Goal: Task Accomplishment & Management: Use online tool/utility

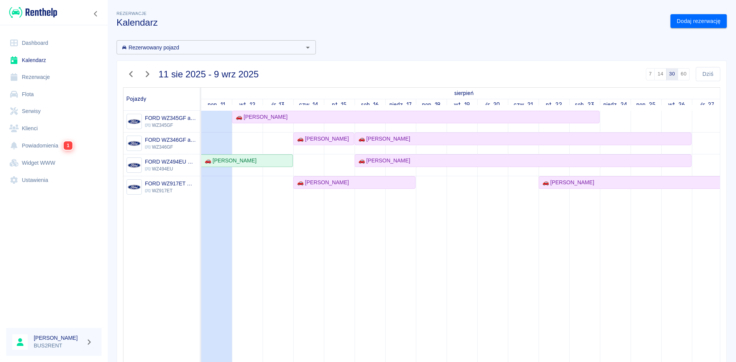
click at [47, 73] on link "Rezerwacje" at bounding box center [53, 77] width 95 height 17
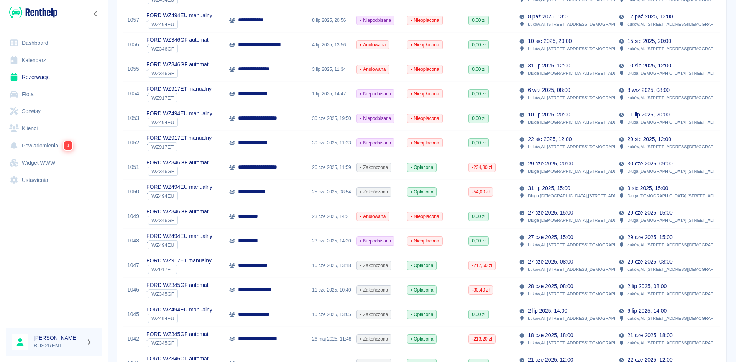
scroll to position [445, 0]
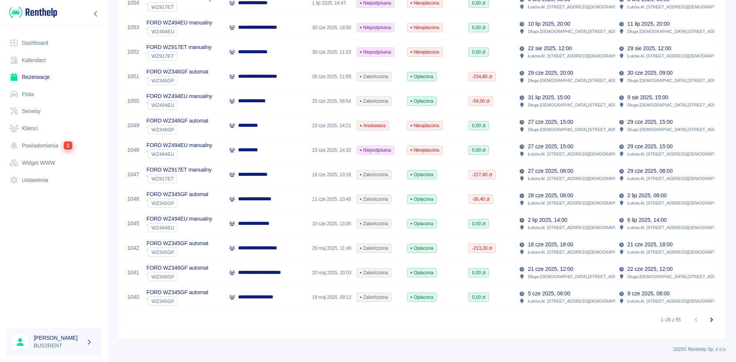
click at [708, 320] on icon "Przejdź do następnej strony" at bounding box center [711, 319] width 9 height 9
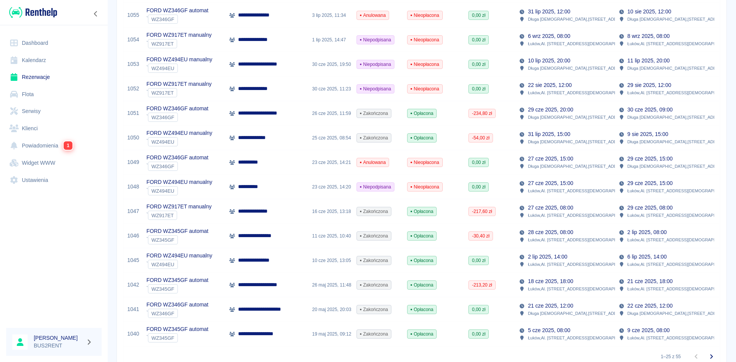
scroll to position [445, 0]
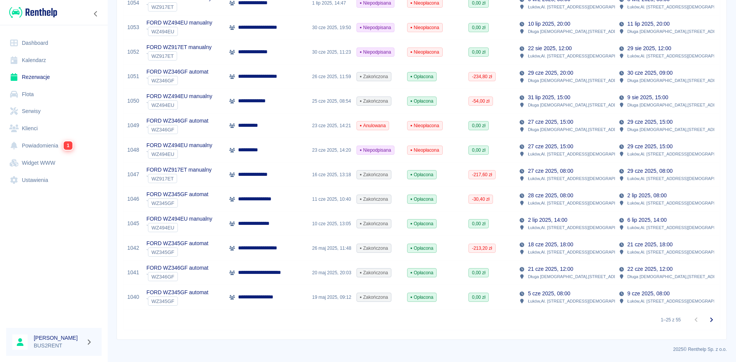
click at [707, 321] on icon "Przejdź do następnej strony" at bounding box center [711, 319] width 9 height 9
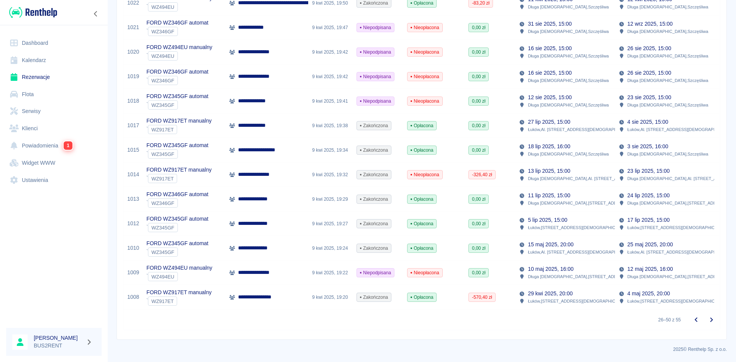
click at [707, 318] on icon "Przejdź do następnej strony" at bounding box center [711, 319] width 9 height 9
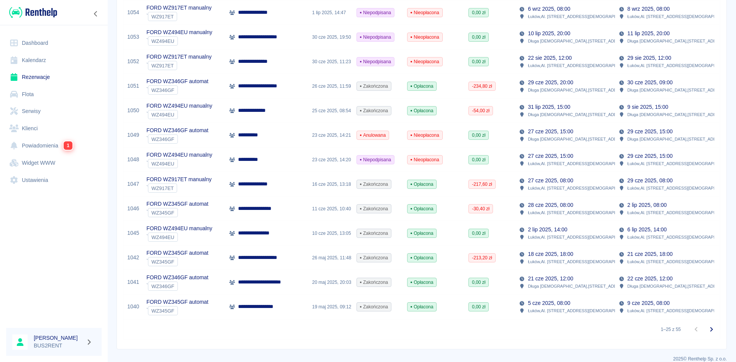
scroll to position [445, 0]
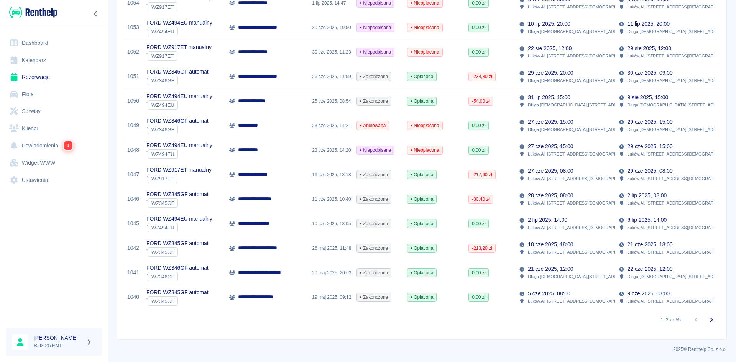
click at [710, 319] on icon "Przejdź do następnej strony" at bounding box center [711, 320] width 3 height 5
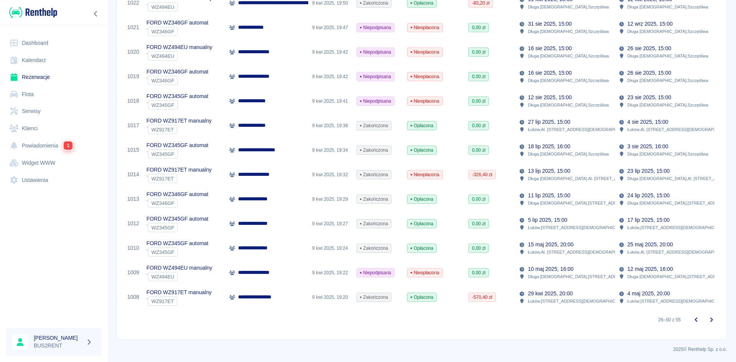
click at [710, 318] on icon "Przejdź do następnej strony" at bounding box center [711, 320] width 3 height 5
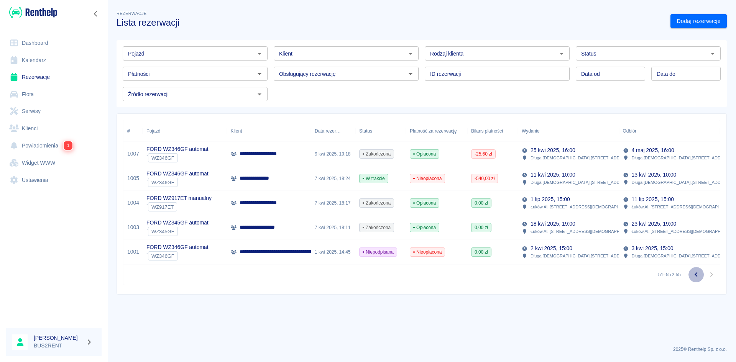
click at [696, 276] on icon "Przejdź do poprzedniej strony" at bounding box center [695, 274] width 3 height 5
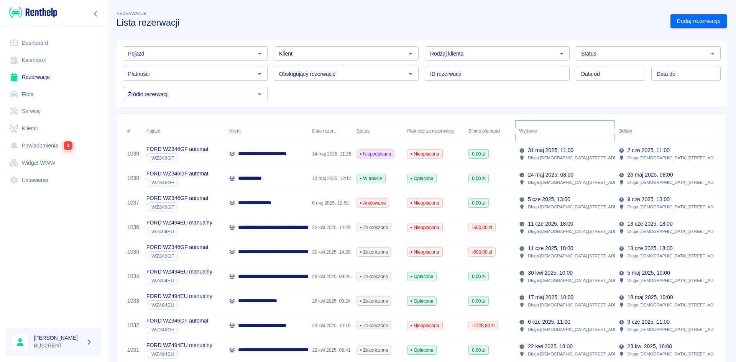
click at [544, 131] on icon "Sort" at bounding box center [542, 131] width 5 height 5
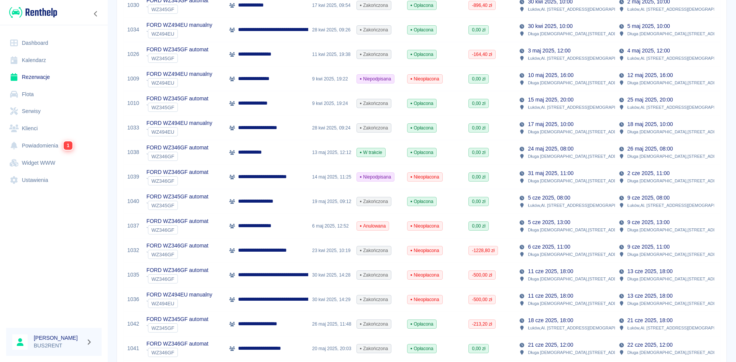
scroll to position [445, 0]
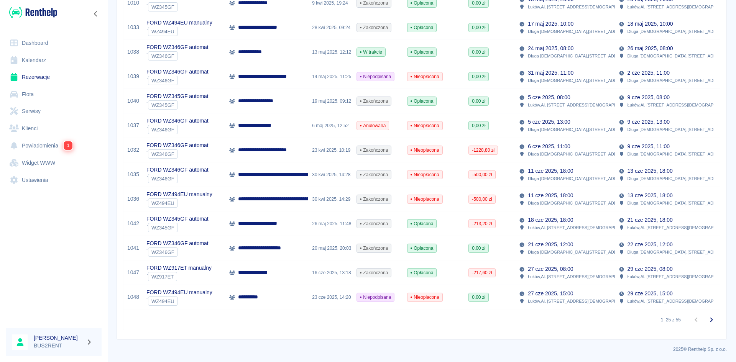
click at [708, 317] on icon "Przejdź do następnej strony" at bounding box center [711, 319] width 9 height 9
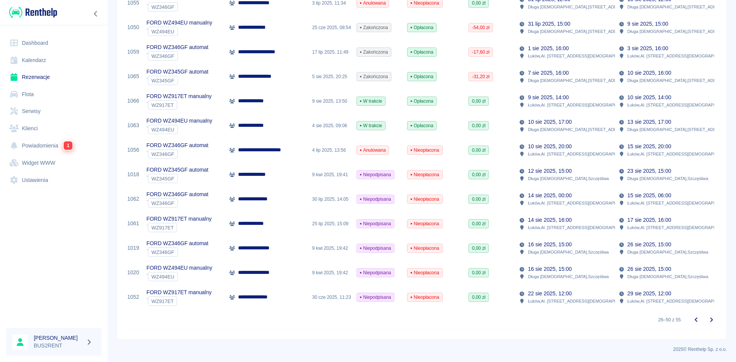
click at [201, 101] on div "` WZ917ET" at bounding box center [178, 104] width 65 height 9
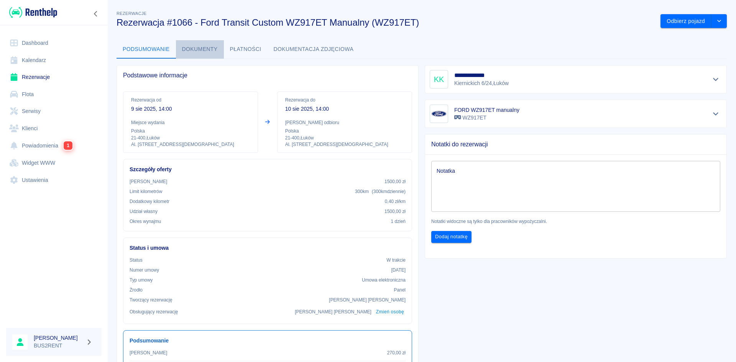
click at [210, 49] on button "Dokumenty" at bounding box center [200, 49] width 48 height 18
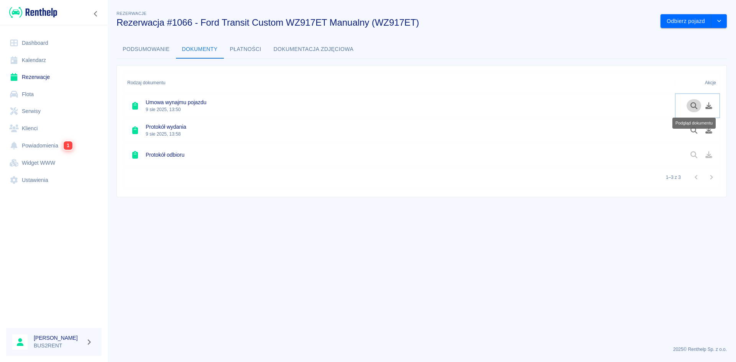
click at [695, 108] on icon "Podgląd dokumentu" at bounding box center [693, 105] width 9 height 7
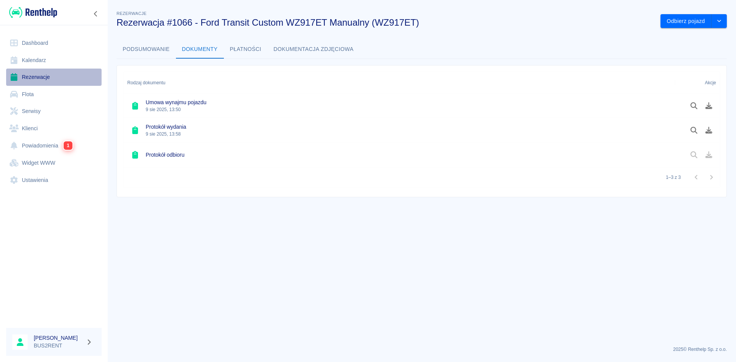
click at [43, 76] on link "Rezerwacje" at bounding box center [53, 77] width 95 height 17
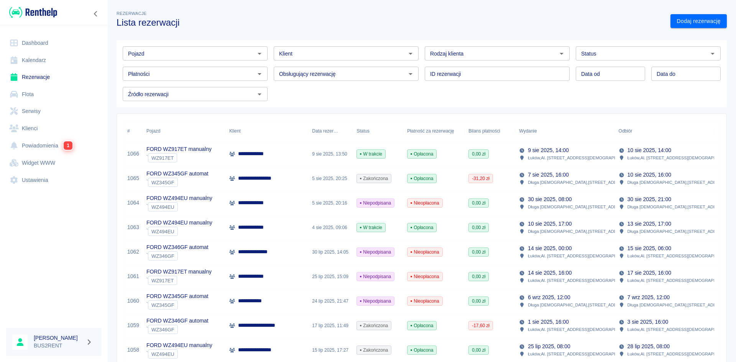
click at [535, 131] on div "Wydanie" at bounding box center [528, 130] width 18 height 21
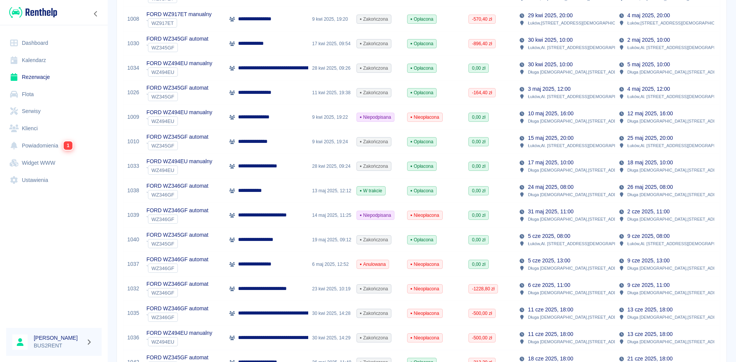
scroll to position [445, 0]
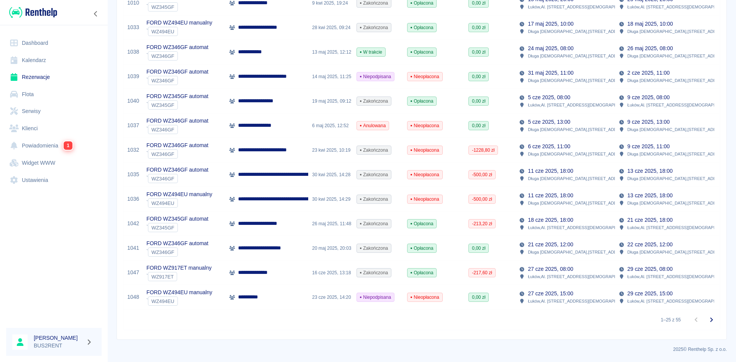
click at [707, 319] on icon "Przejdź do następnej strony" at bounding box center [711, 319] width 9 height 9
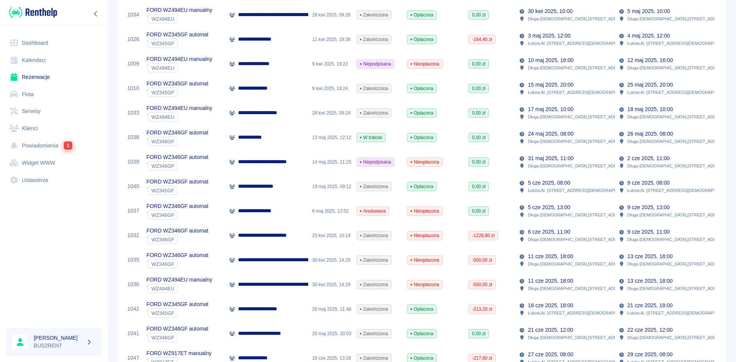
scroll to position [445, 0]
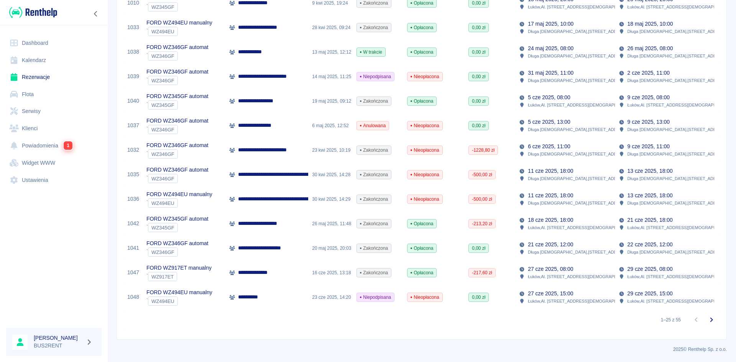
click at [708, 318] on icon "Przejdź do następnej strony" at bounding box center [711, 319] width 9 height 9
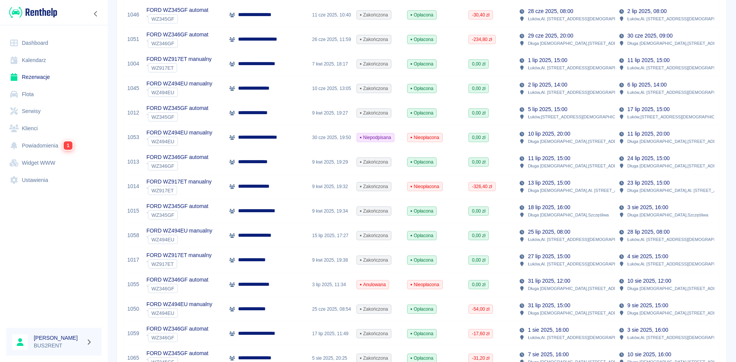
scroll to position [177, 0]
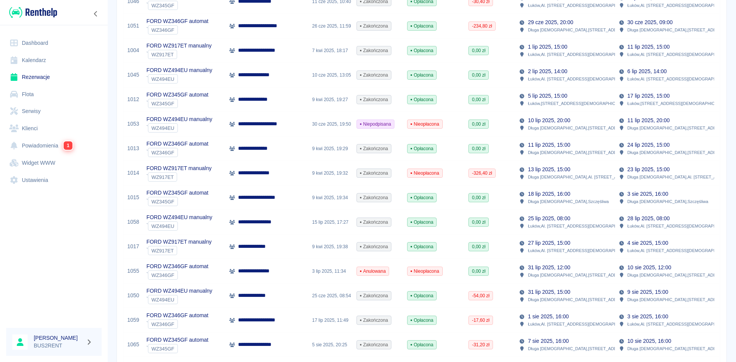
drag, startPoint x: 483, startPoint y: 169, endPoint x: 477, endPoint y: 172, distance: 7.6
click at [477, 172] on span "-326,40 zł" at bounding box center [482, 173] width 26 height 7
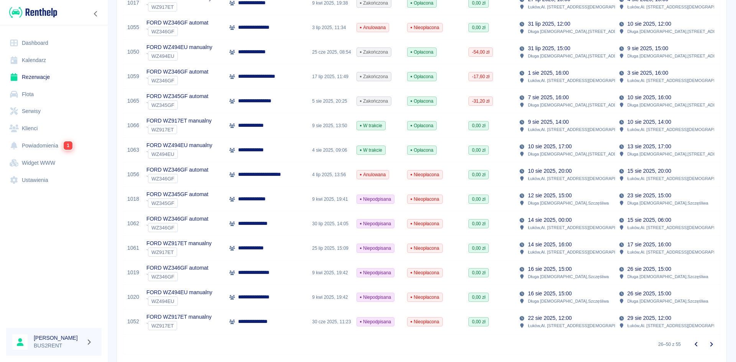
scroll to position [445, 0]
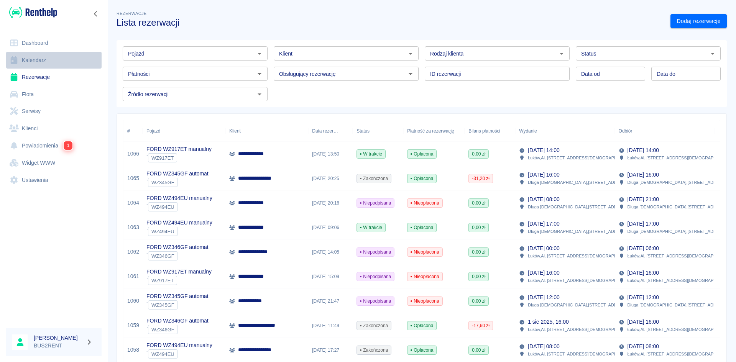
click at [35, 55] on link "Kalendarz" at bounding box center [53, 60] width 95 height 17
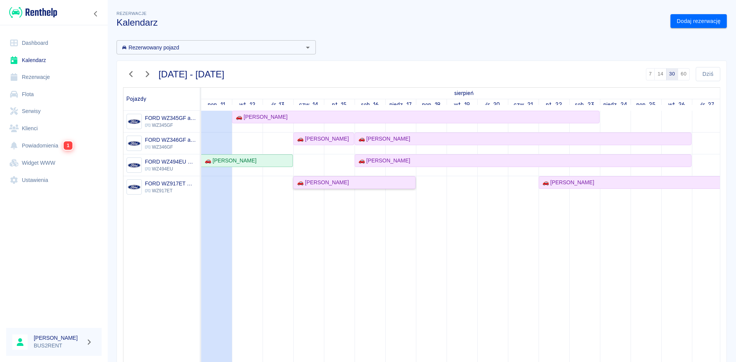
click at [310, 182] on div "🚗 [PERSON_NAME]" at bounding box center [321, 183] width 55 height 8
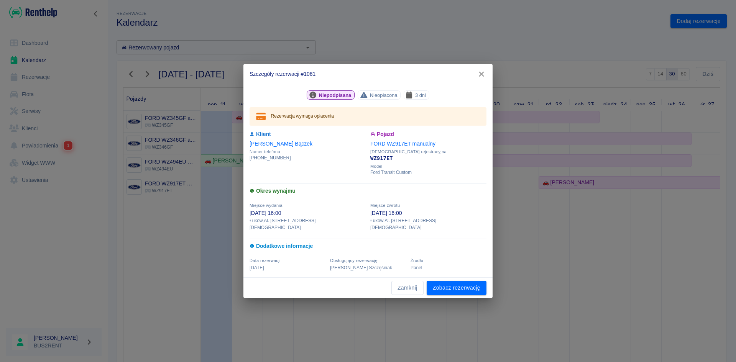
drag, startPoint x: 378, startPoint y: 73, endPoint x: 431, endPoint y: 71, distance: 53.3
click at [431, 71] on h2 "Szczegóły rezerwacji #1061" at bounding box center [367, 74] width 249 height 20
click at [458, 285] on link "Zobacz rezerwację" at bounding box center [457, 288] width 60 height 14
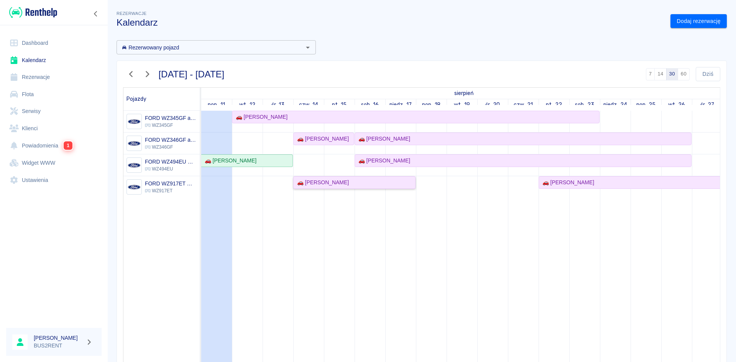
click at [323, 183] on div "🚗 [PERSON_NAME]" at bounding box center [321, 183] width 55 height 8
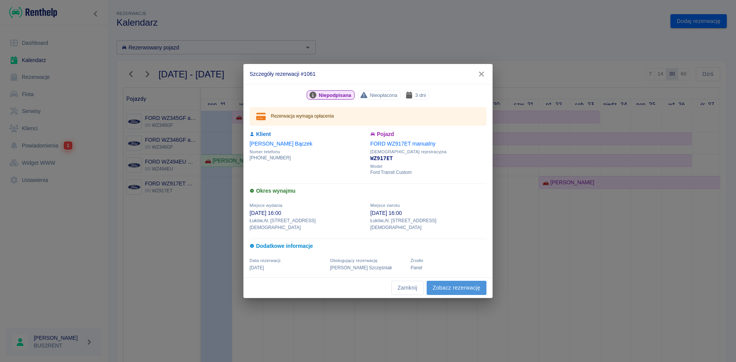
click at [446, 285] on link "Zobacz rezerwację" at bounding box center [457, 288] width 60 height 14
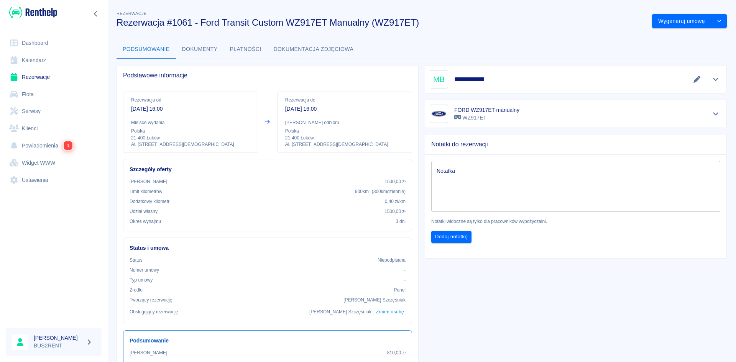
click at [47, 57] on link "Kalendarz" at bounding box center [53, 60] width 95 height 17
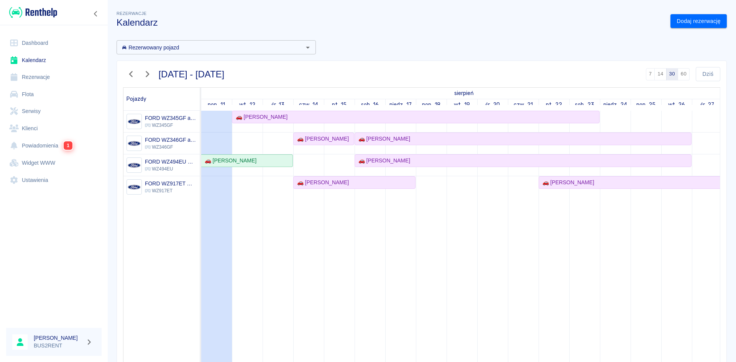
scroll to position [38, 0]
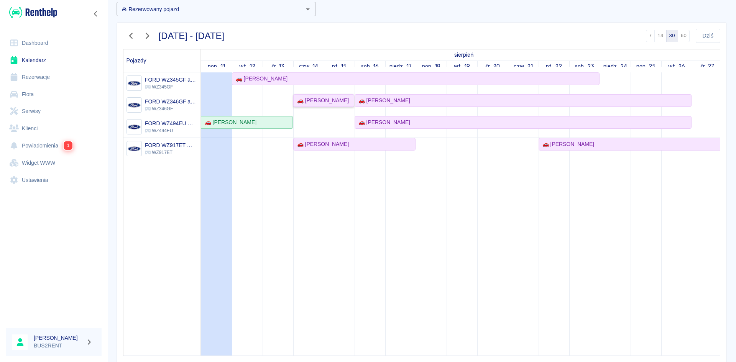
click at [306, 101] on div "🚗 [PERSON_NAME]" at bounding box center [321, 101] width 55 height 8
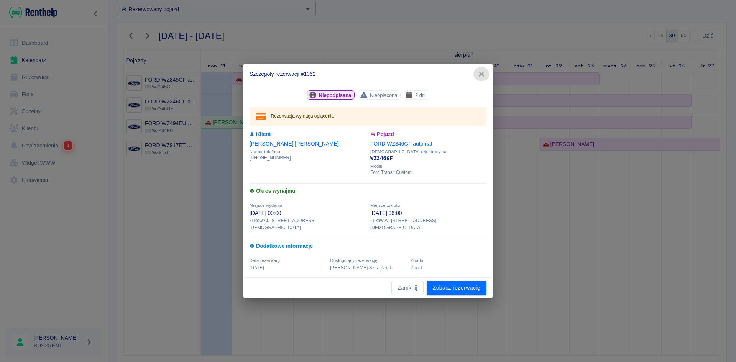
click at [482, 77] on icon "button" at bounding box center [481, 74] width 5 height 5
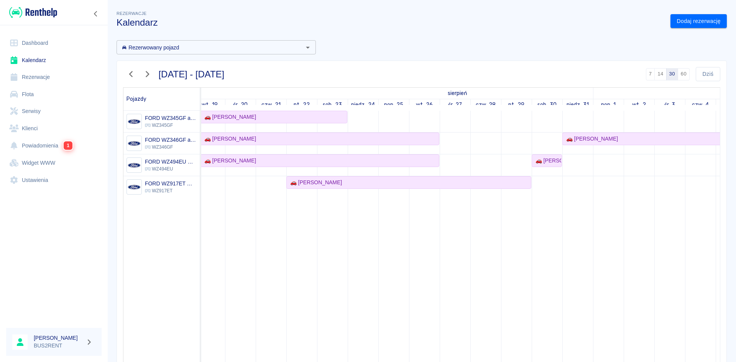
scroll to position [64, 0]
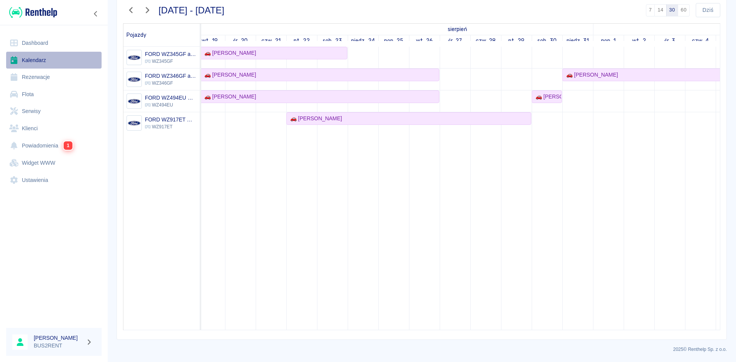
click at [34, 59] on link "Kalendarz" at bounding box center [53, 60] width 95 height 17
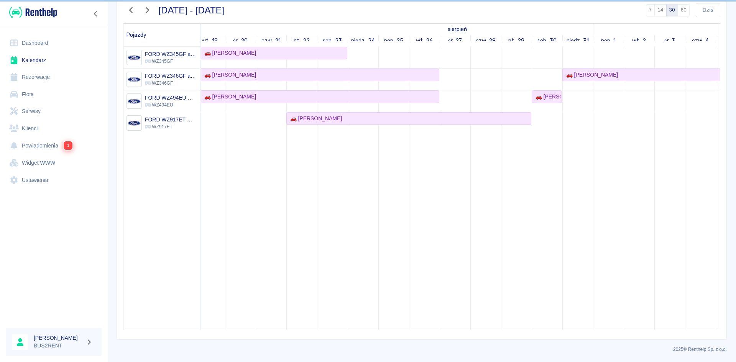
scroll to position [0, 0]
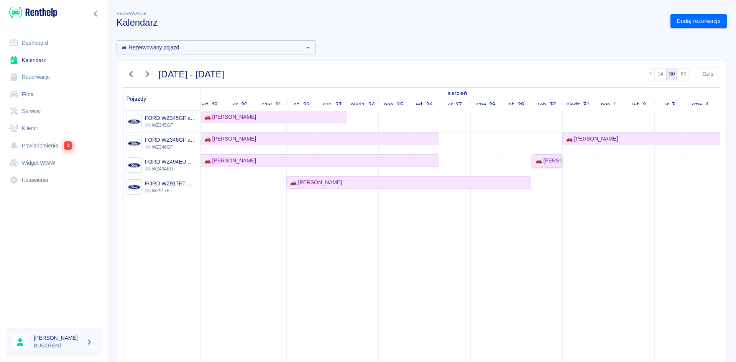
click at [549, 158] on div "🚗 [PERSON_NAME]" at bounding box center [546, 161] width 29 height 8
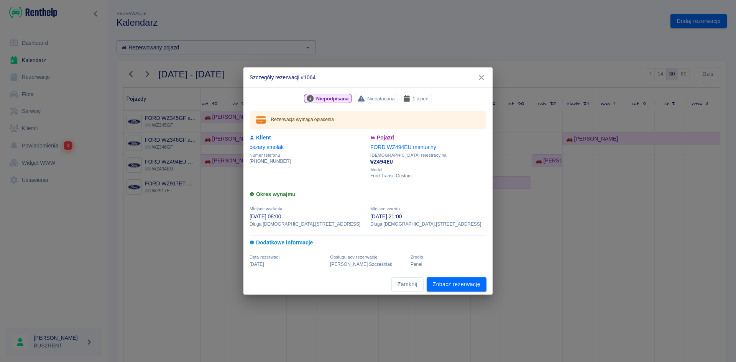
click at [481, 78] on icon "button" at bounding box center [481, 77] width 5 height 5
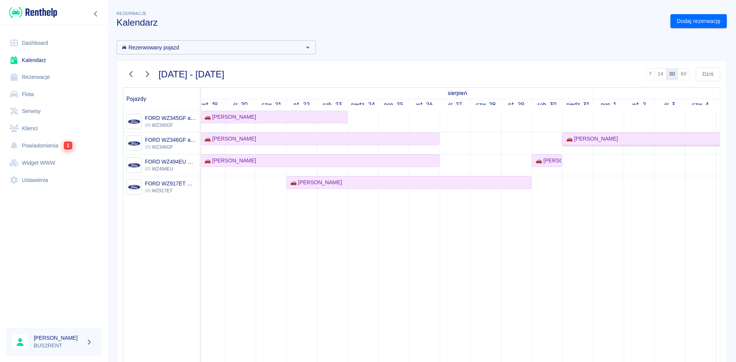
click at [590, 136] on div "🚗 [PERSON_NAME]" at bounding box center [590, 139] width 55 height 8
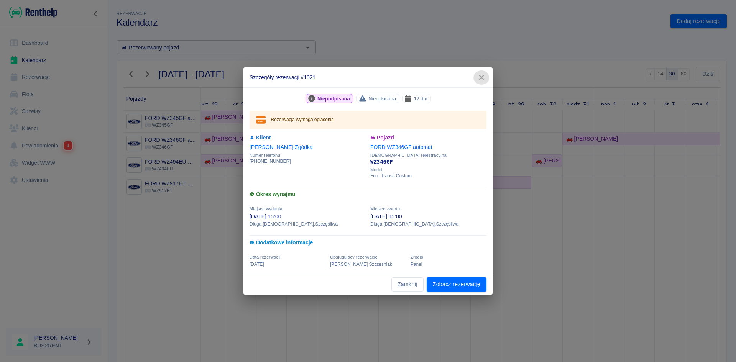
click at [482, 74] on icon "button" at bounding box center [481, 78] width 10 height 8
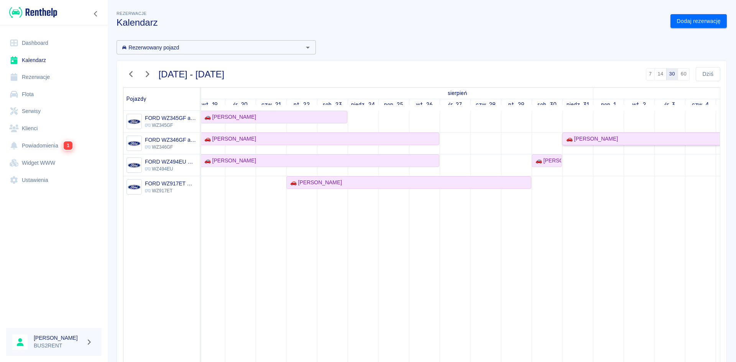
scroll to position [38, 0]
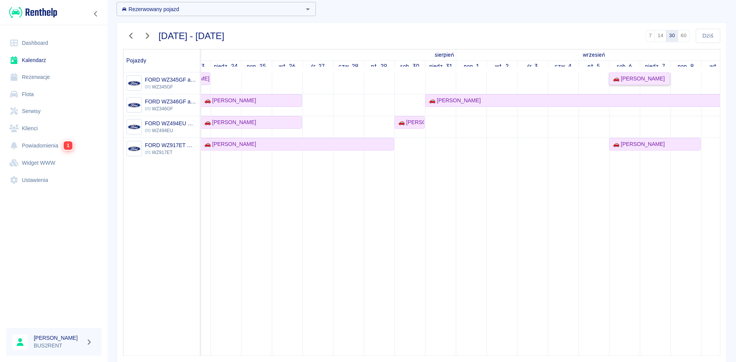
click at [653, 78] on div "🚗 [PERSON_NAME]" at bounding box center [637, 79] width 55 height 8
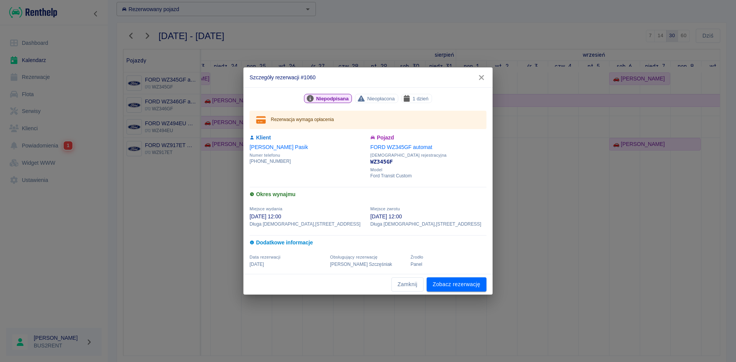
click at [482, 77] on icon "button" at bounding box center [481, 78] width 10 height 8
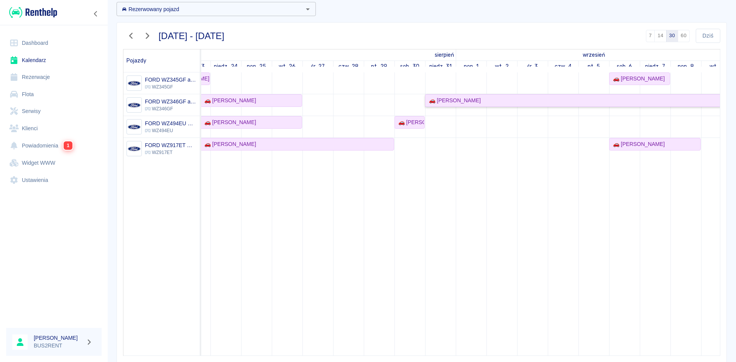
click at [479, 98] on div "🚗 [PERSON_NAME]" at bounding box center [578, 101] width 305 height 8
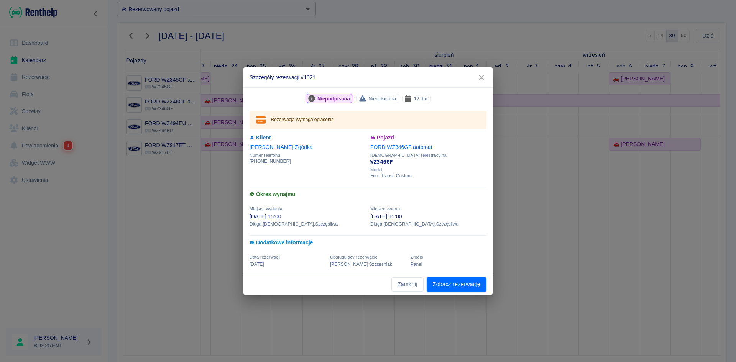
click at [479, 80] on icon "button" at bounding box center [481, 77] width 5 height 5
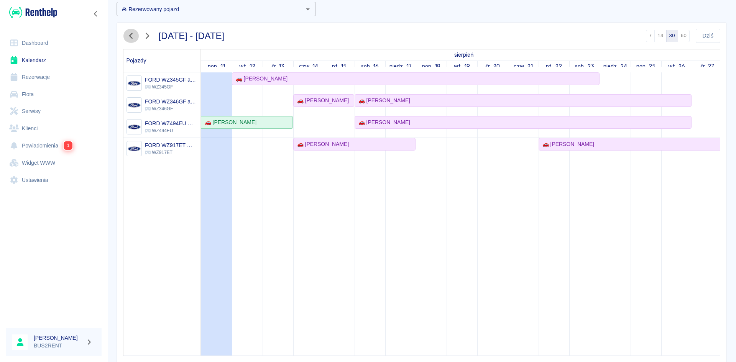
click at [132, 35] on icon "button" at bounding box center [131, 36] width 10 height 8
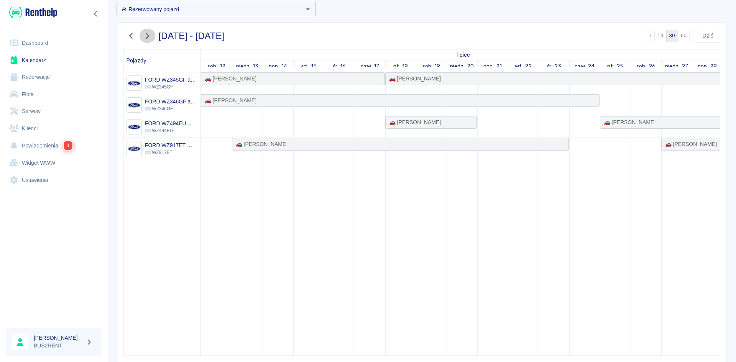
click at [146, 36] on icon "button" at bounding box center [147, 36] width 10 height 8
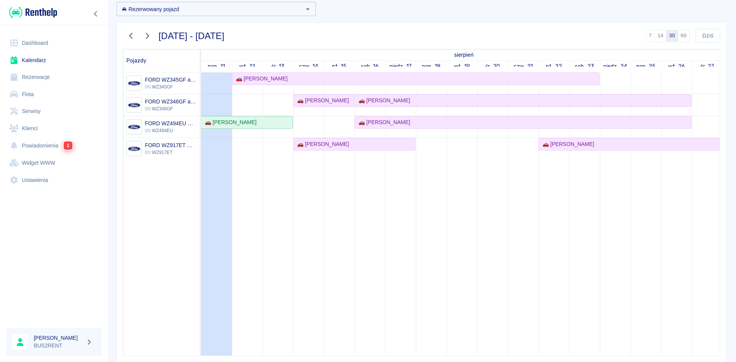
scroll to position [0, 0]
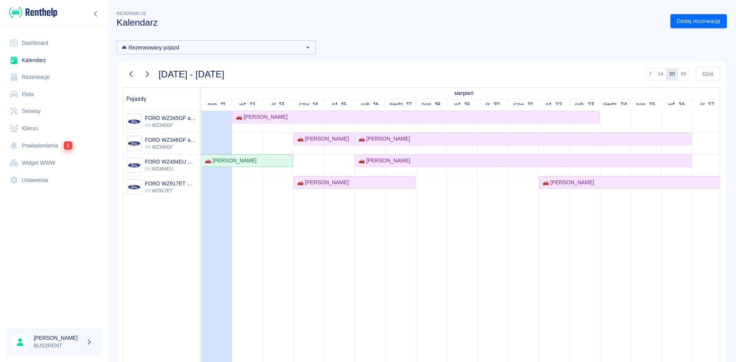
click at [130, 71] on icon "button" at bounding box center [131, 74] width 10 height 8
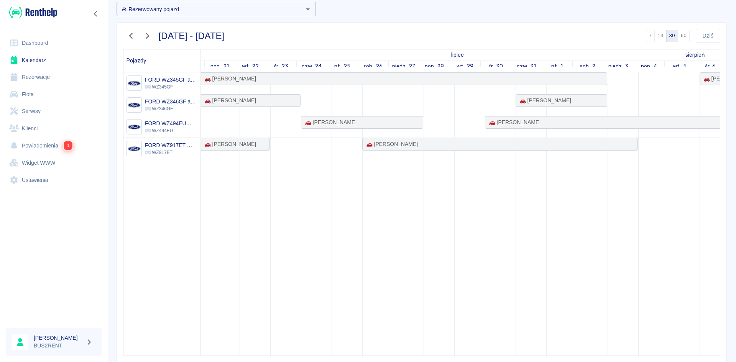
scroll to position [0, 299]
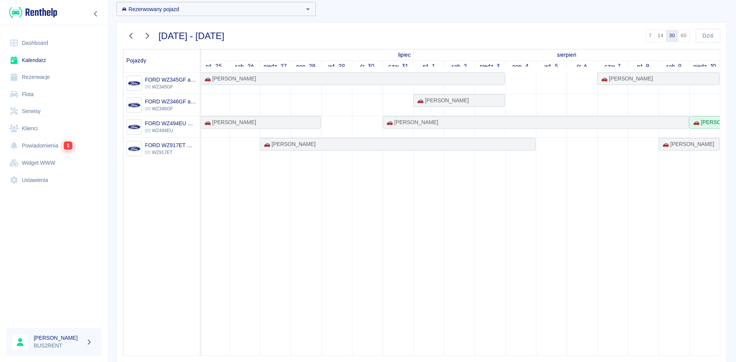
click at [146, 33] on icon "button" at bounding box center [147, 36] width 3 height 6
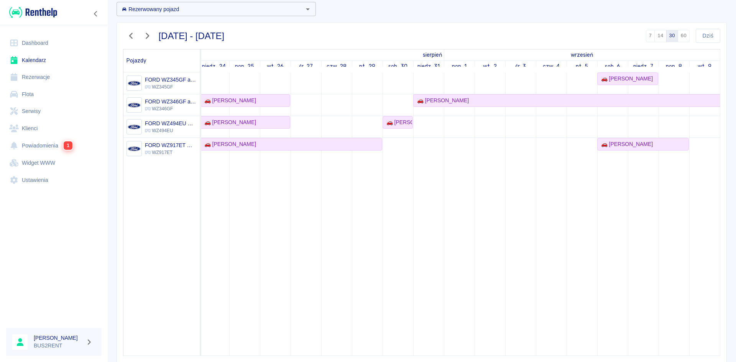
scroll to position [0, 0]
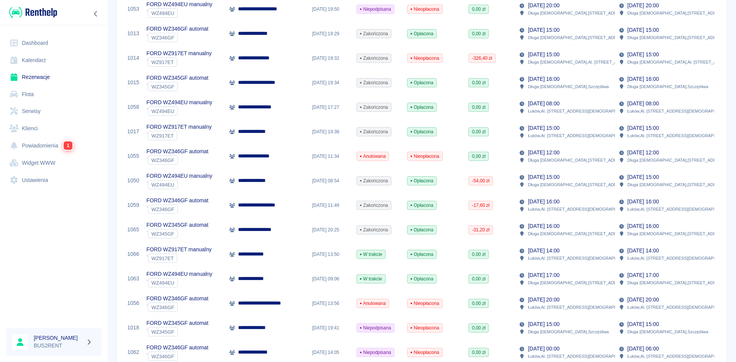
scroll to position [330, 0]
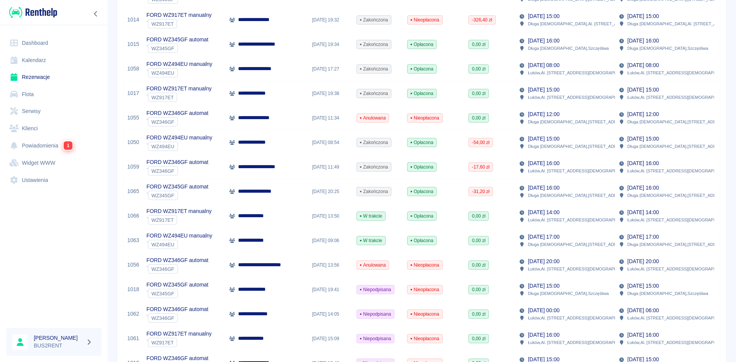
click at [188, 214] on p "FORD WZ917ET manualny" at bounding box center [178, 211] width 65 height 8
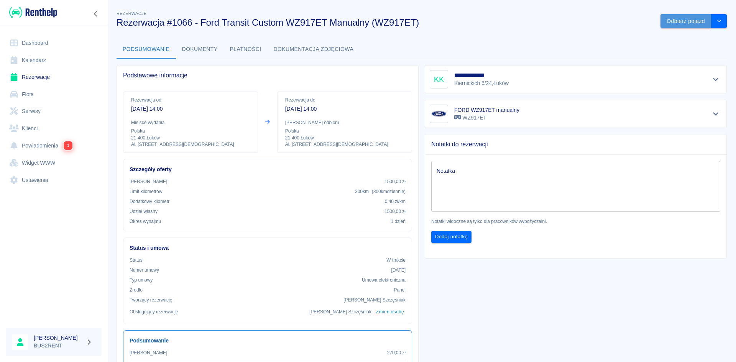
click at [673, 20] on button "Odbierz pojazd" at bounding box center [685, 21] width 51 height 14
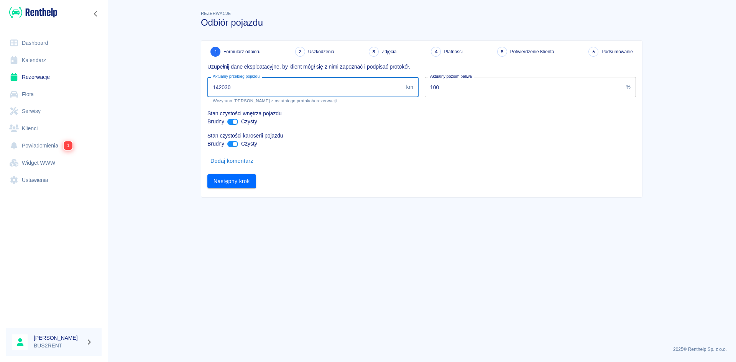
drag, startPoint x: 221, startPoint y: 87, endPoint x: 246, endPoint y: 87, distance: 25.7
click at [246, 87] on input "142030" at bounding box center [304, 87] width 195 height 20
type input "142385"
click at [234, 179] on button "Następny krok" at bounding box center [231, 181] width 49 height 14
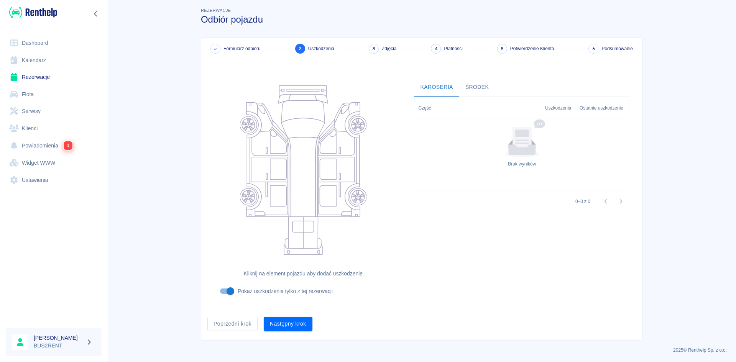
scroll to position [4, 0]
click at [287, 322] on button "Następny krok" at bounding box center [288, 323] width 49 height 14
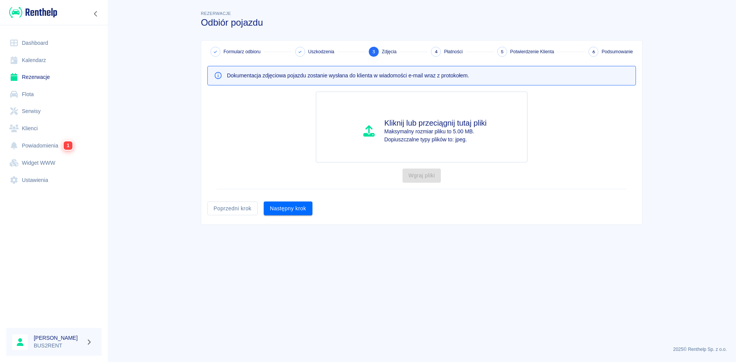
scroll to position [0, 0]
click at [287, 207] on button "Następny krok" at bounding box center [288, 209] width 49 height 14
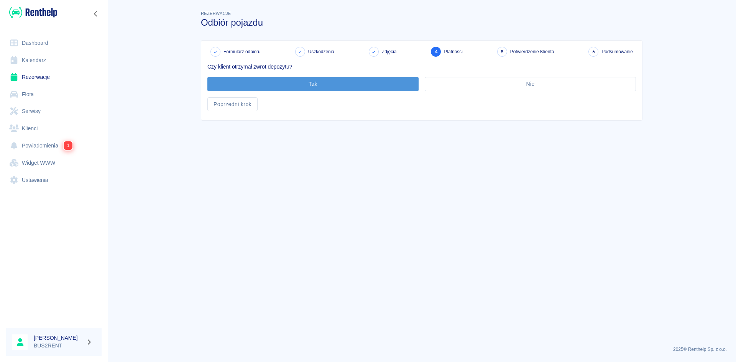
click at [349, 85] on button "Tak" at bounding box center [312, 84] width 211 height 14
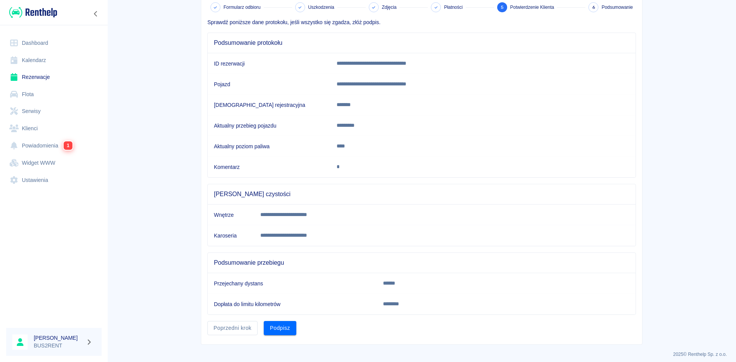
scroll to position [49, 0]
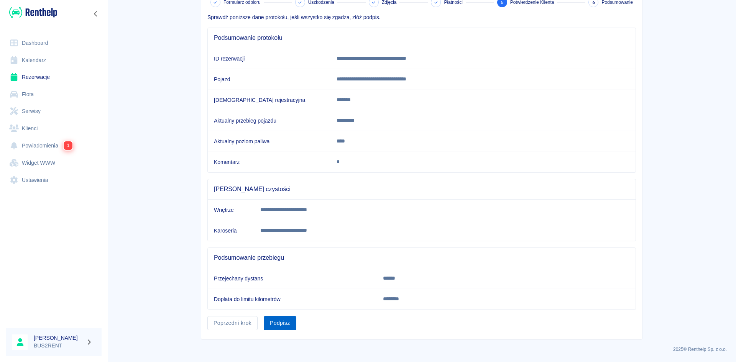
click at [279, 322] on button "Podpisz" at bounding box center [280, 323] width 33 height 14
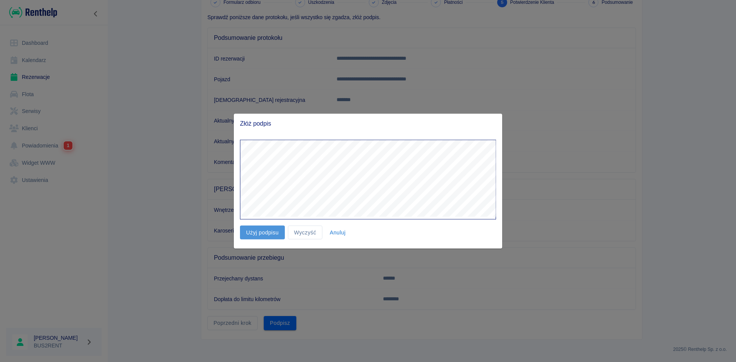
click at [264, 233] on button "Użyj podpisu" at bounding box center [262, 232] width 45 height 14
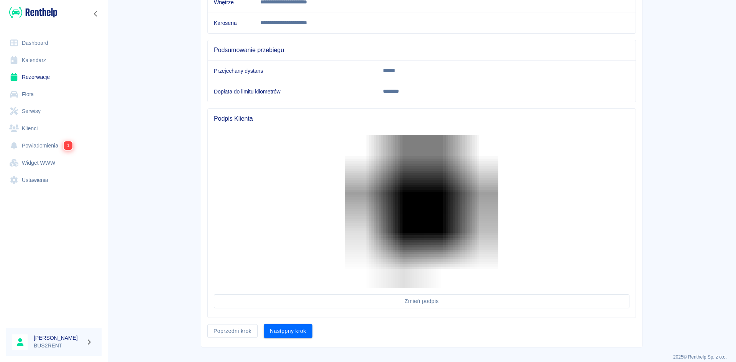
scroll to position [265, 0]
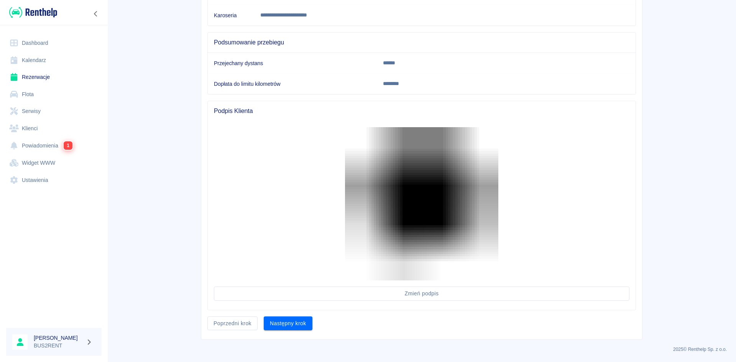
click at [287, 216] on div at bounding box center [419, 200] width 422 height 159
click at [393, 194] on img at bounding box center [421, 203] width 153 height 153
click at [297, 322] on button "Następny krok" at bounding box center [288, 324] width 49 height 14
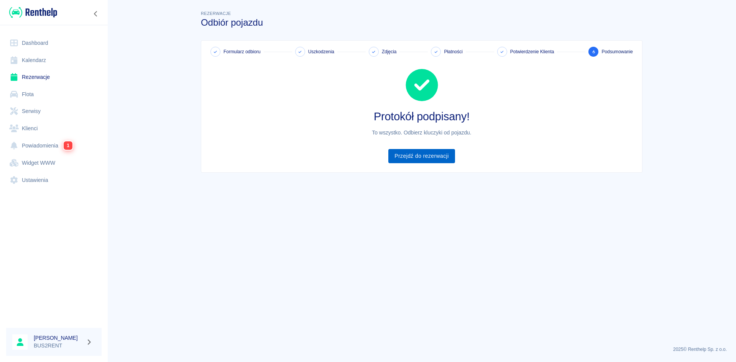
click at [417, 155] on link "Przejdź do rezerwacji" at bounding box center [421, 156] width 66 height 14
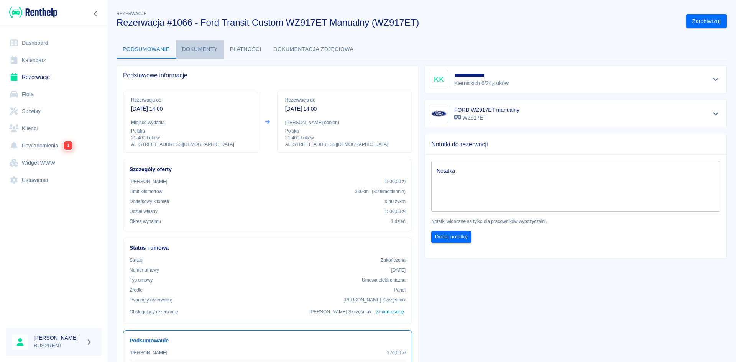
click at [187, 49] on button "Dokumenty" at bounding box center [200, 49] width 48 height 18
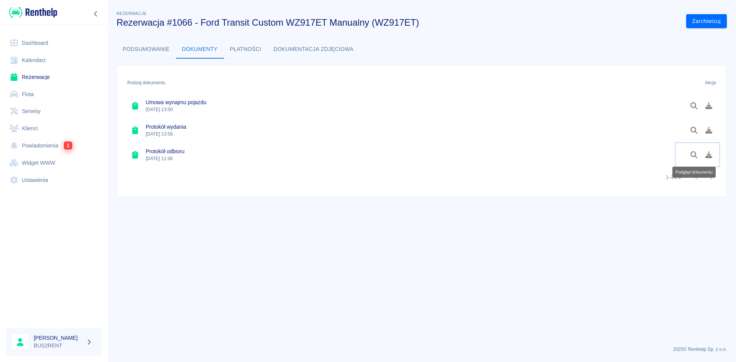
click at [694, 153] on icon "Podgląd dokumentu" at bounding box center [693, 154] width 9 height 7
